Goal: Check status: Check status

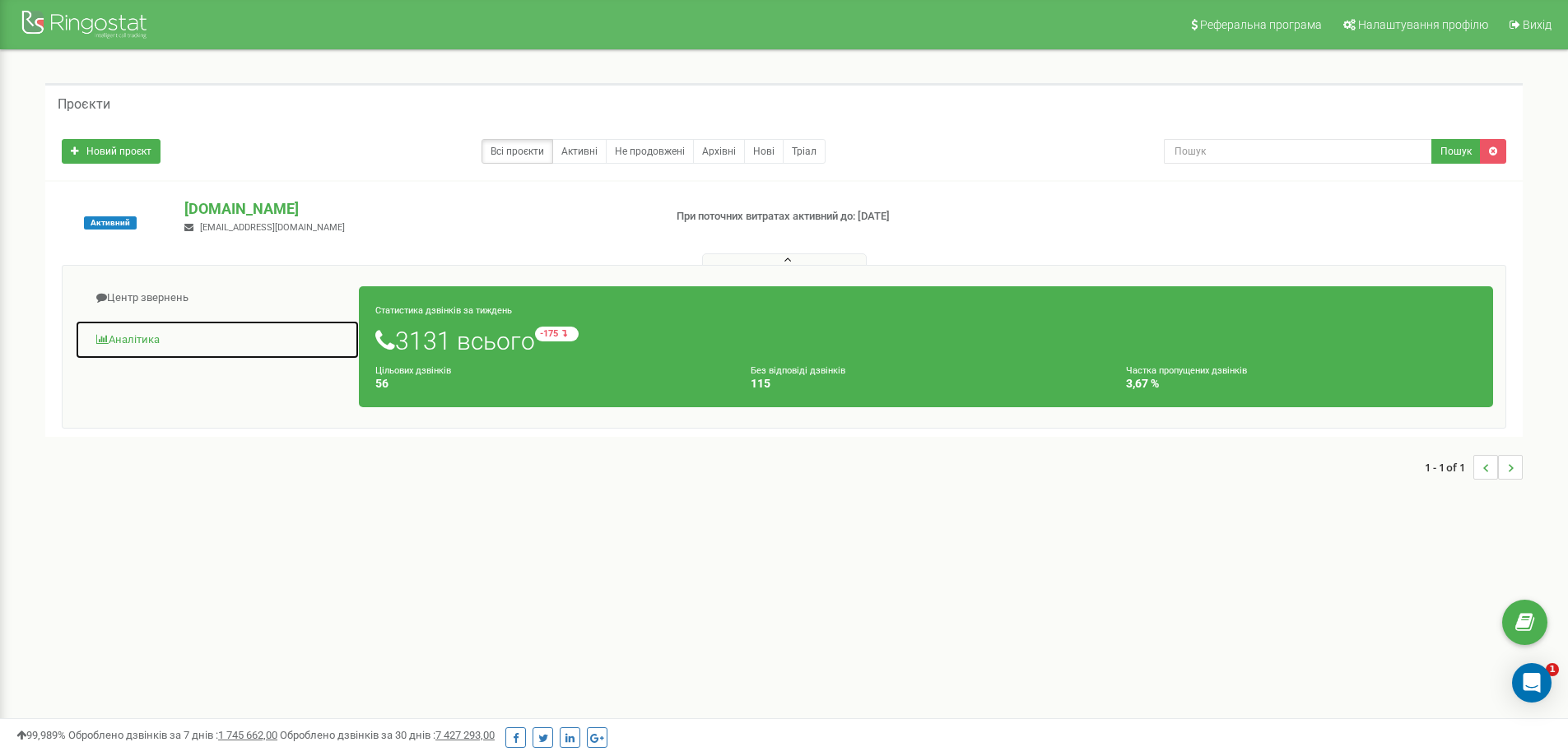
click at [122, 341] on link "Аналiтика" at bounding box center [217, 340] width 285 height 40
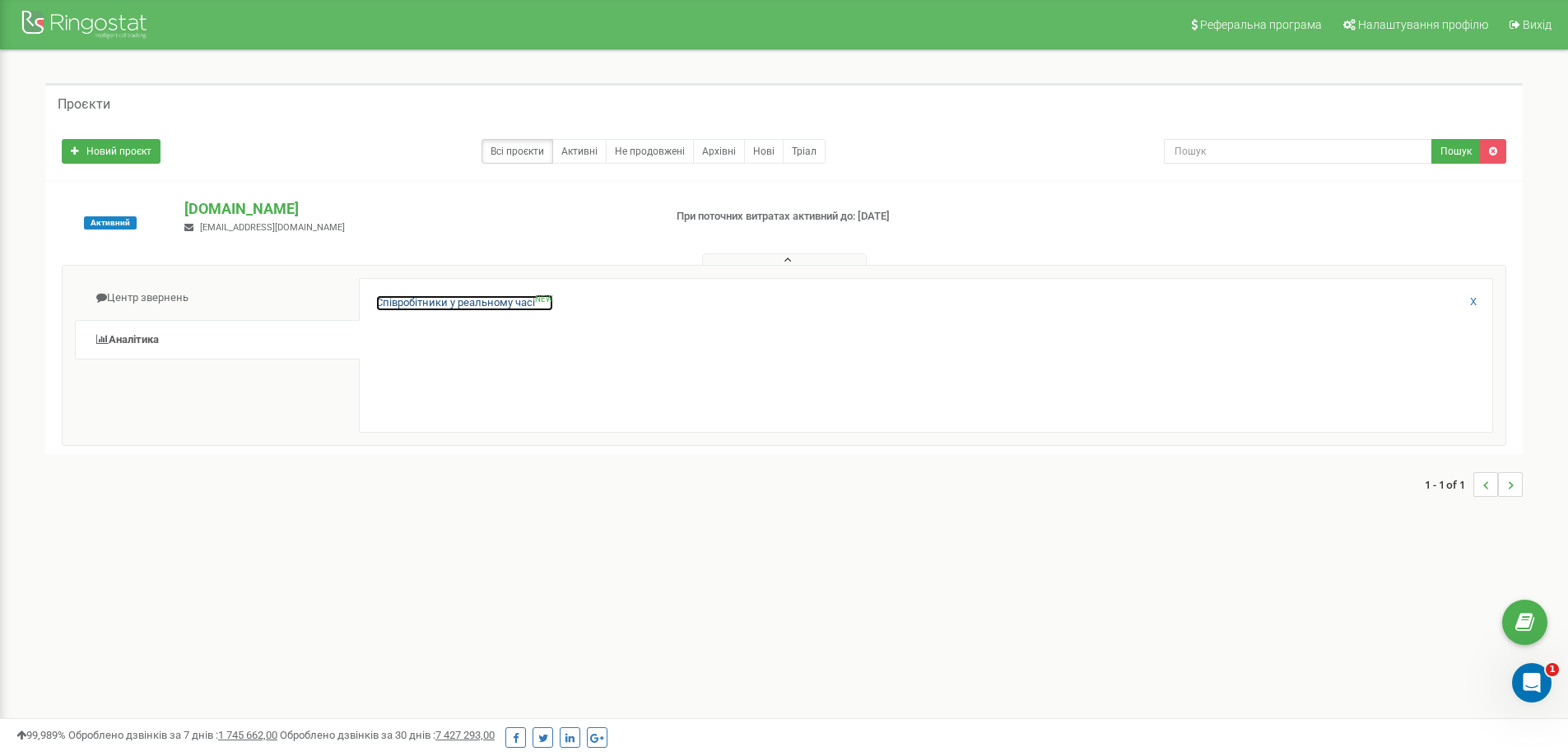
click at [452, 298] on link "Співробітники у реальному часі NEW" at bounding box center [464, 303] width 177 height 16
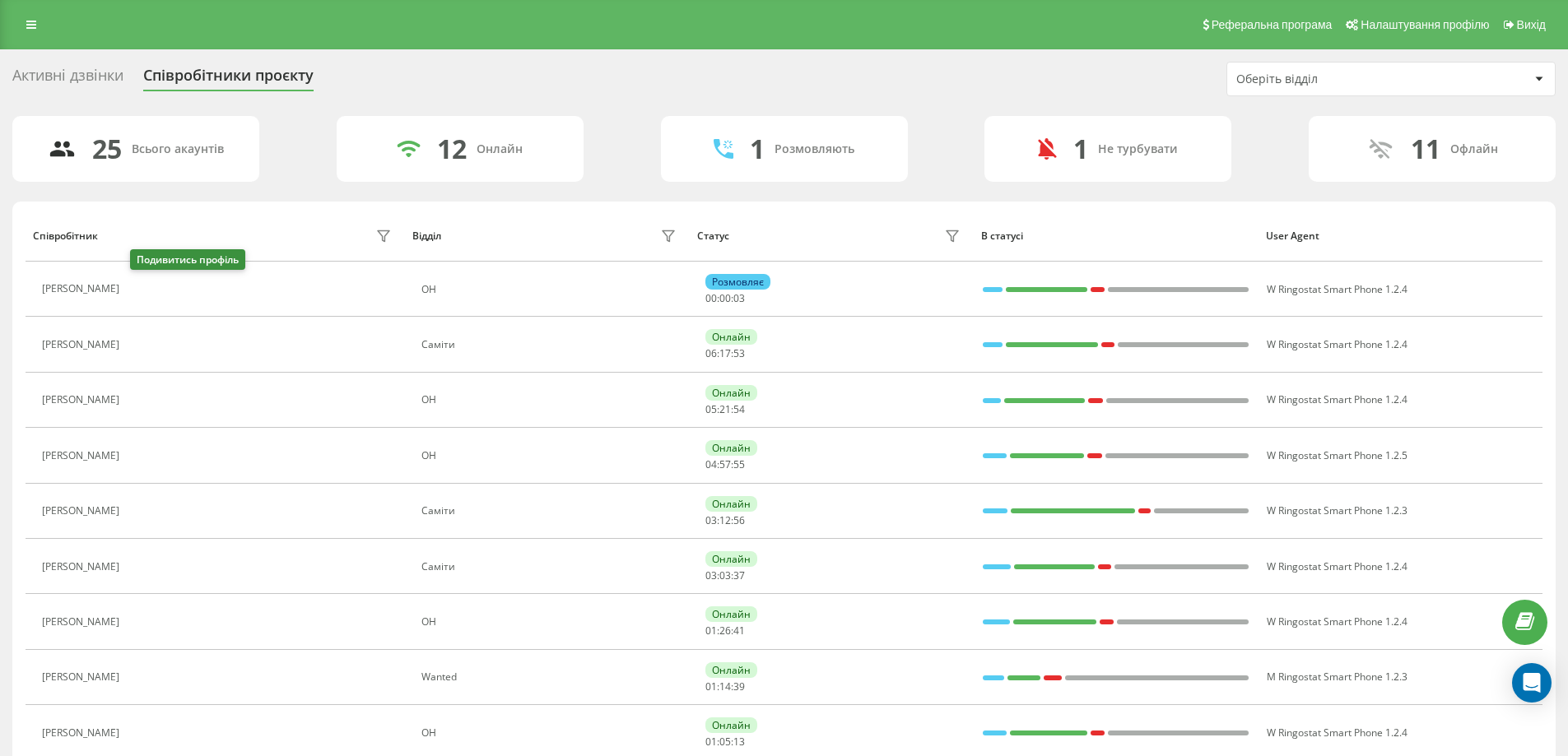
click at [141, 293] on icon at bounding box center [139, 290] width 4 height 8
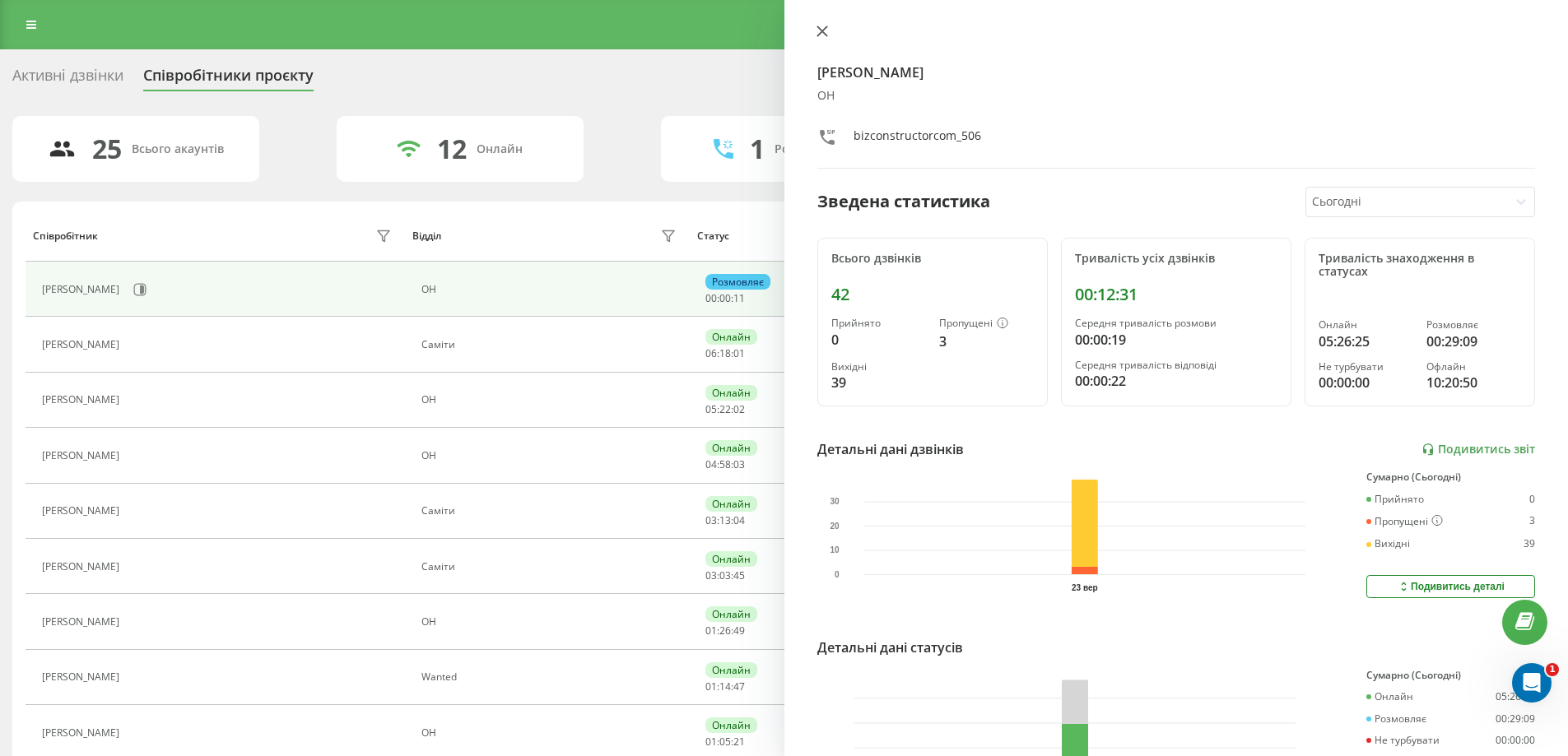
click at [829, 29] on button at bounding box center [823, 32] width 22 height 16
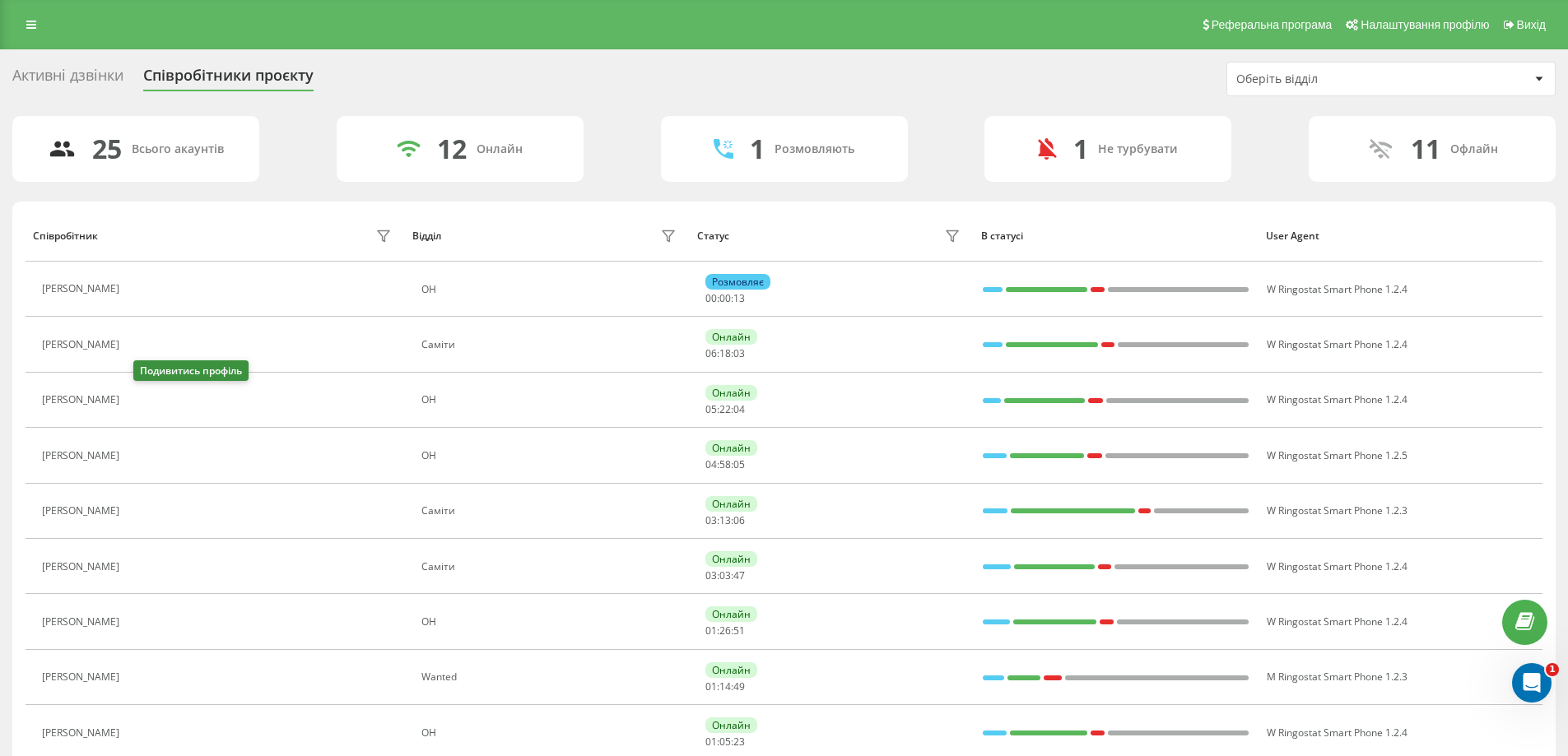
click at [144, 403] on icon at bounding box center [136, 401] width 13 height 13
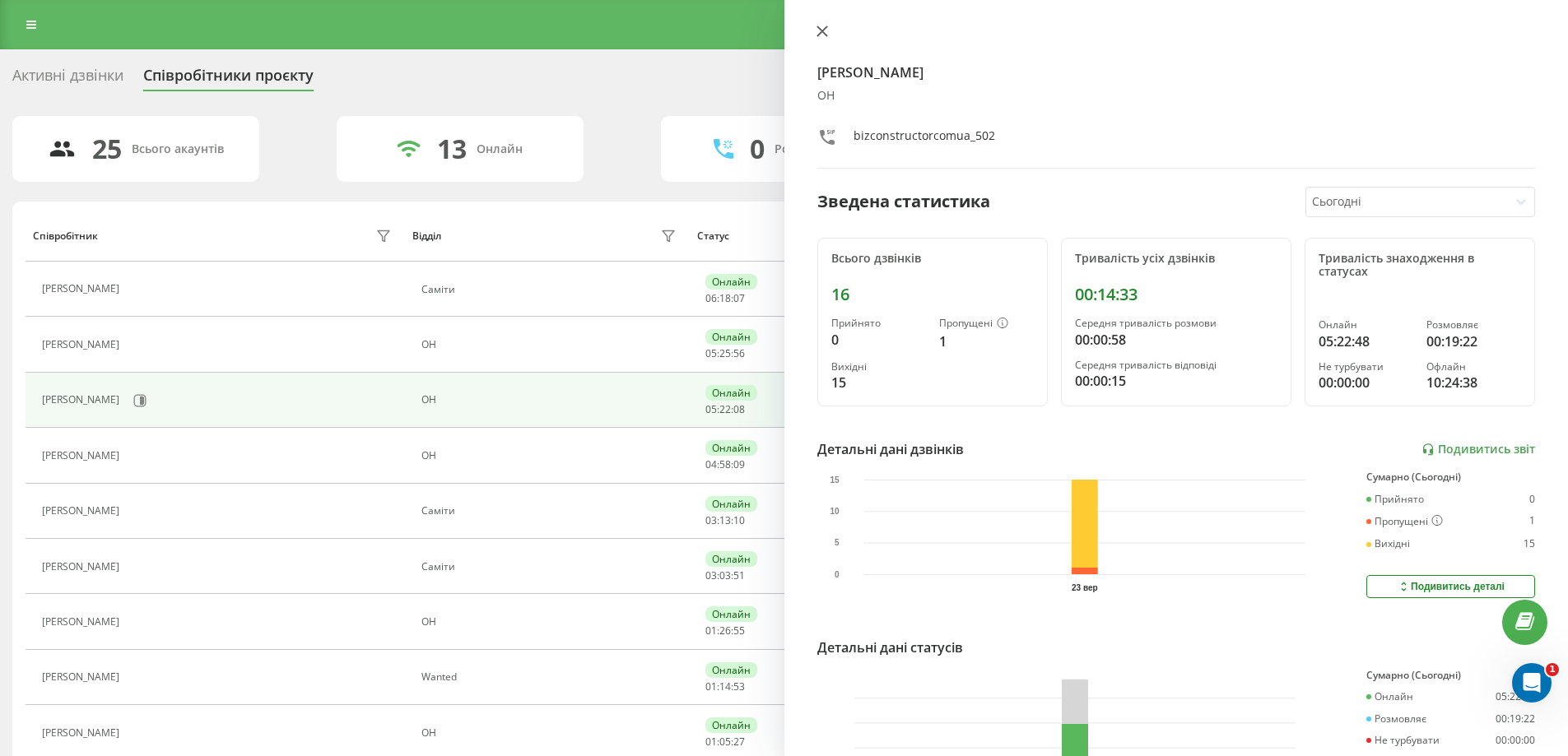
click at [823, 30] on icon at bounding box center [822, 31] width 10 height 10
